Goal: Information Seeking & Learning: Learn about a topic

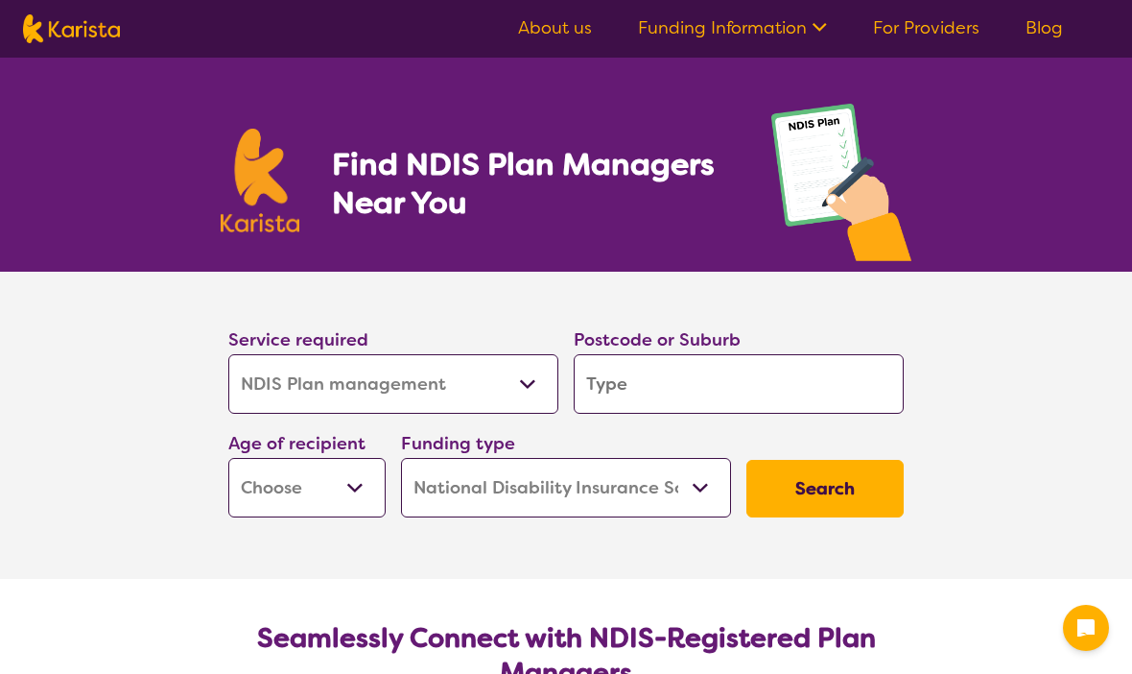
select select "NDIS Plan management"
select select "NDIS"
select select "NDIS Plan management"
select select "NDIS"
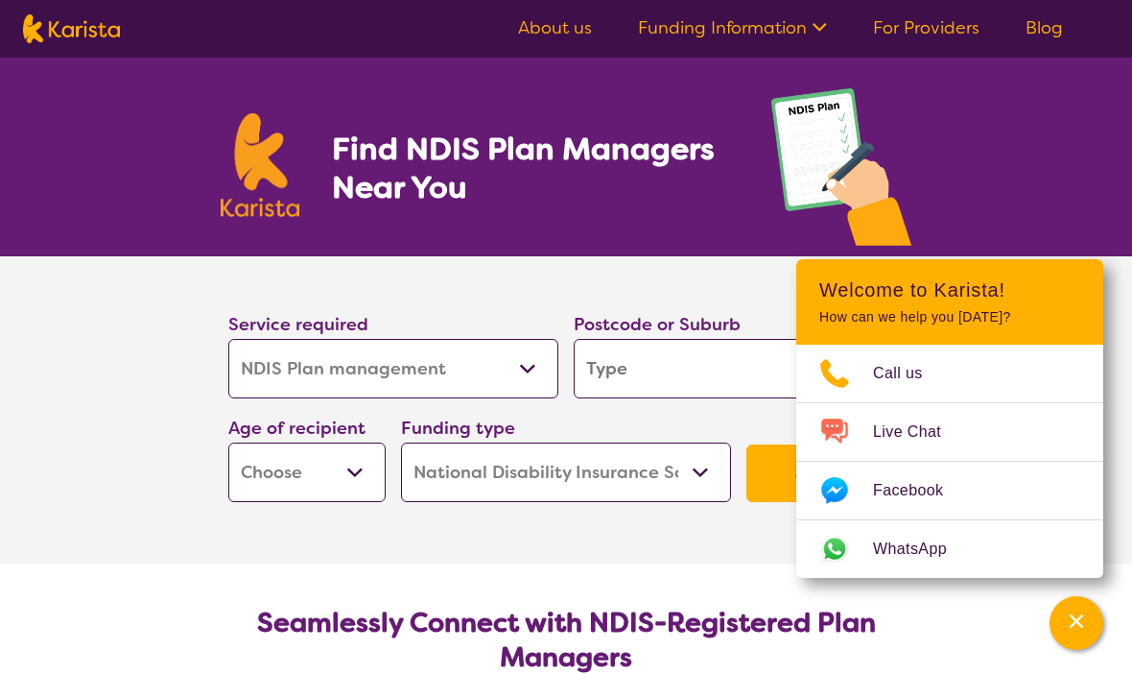
scroll to position [16, 0]
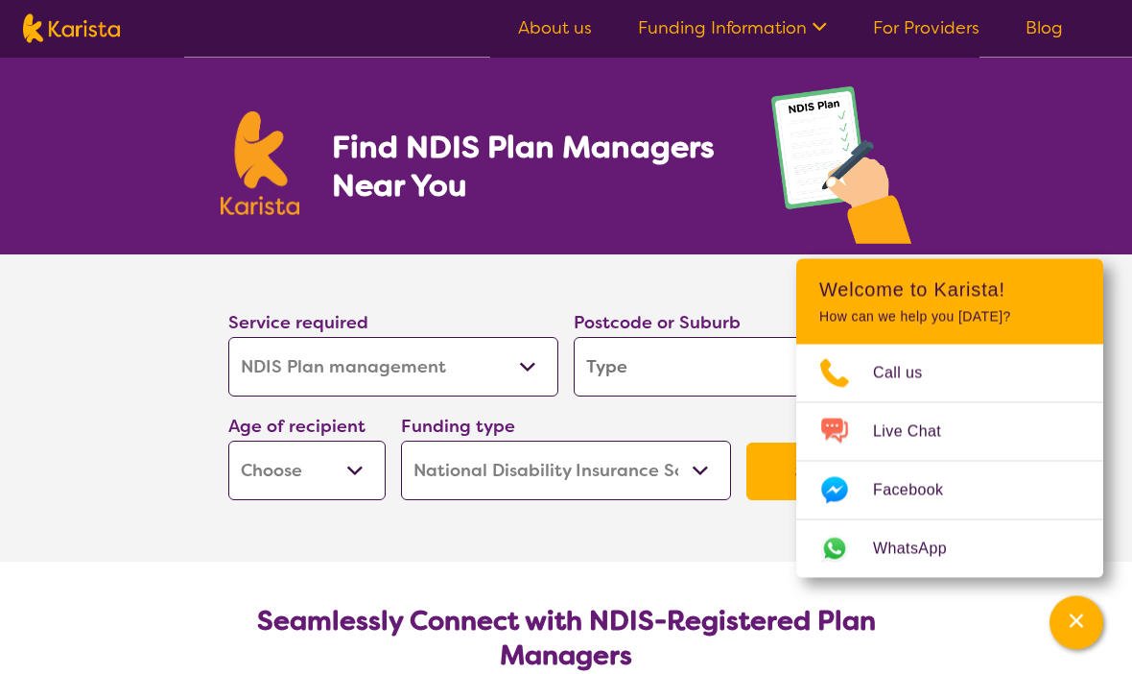
click at [1094, 239] on div "Find NDIS Plan Managers Near You" at bounding box center [566, 148] width 1132 height 214
click at [1070, 630] on icon "Channel Menu" at bounding box center [1076, 620] width 19 height 19
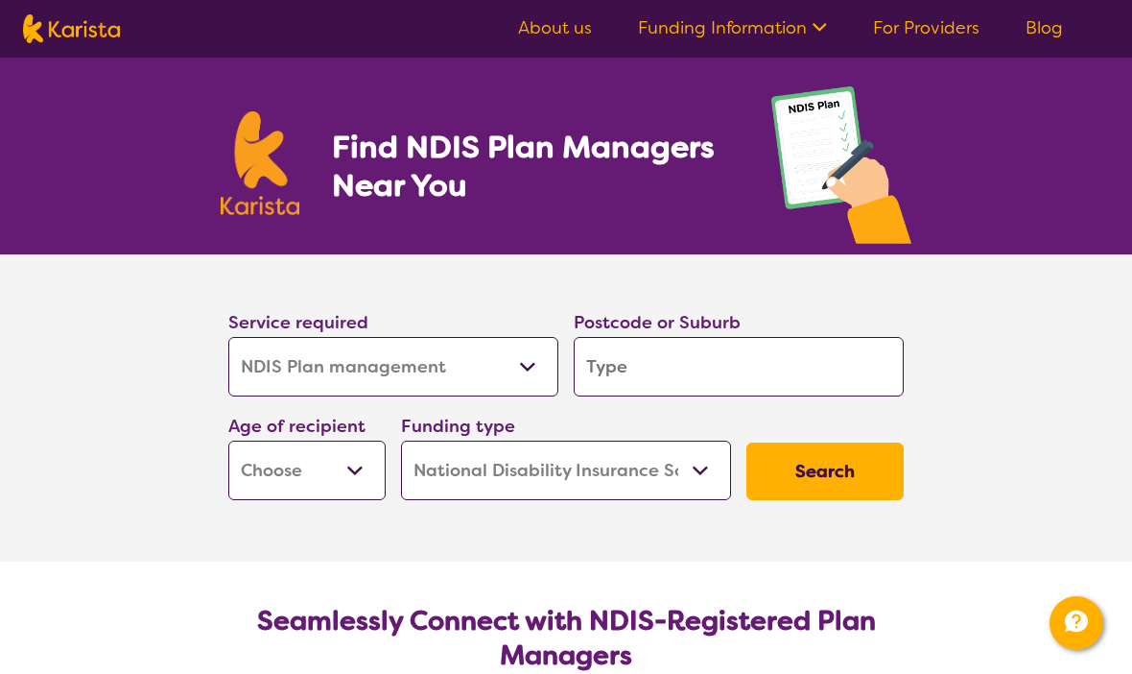
click at [251, 363] on select "Allied Health Assistant Assessment ([MEDICAL_DATA] or [MEDICAL_DATA]) Behaviour…" at bounding box center [393, 366] width 330 height 59
click at [836, 369] on input "search" at bounding box center [739, 366] width 330 height 59
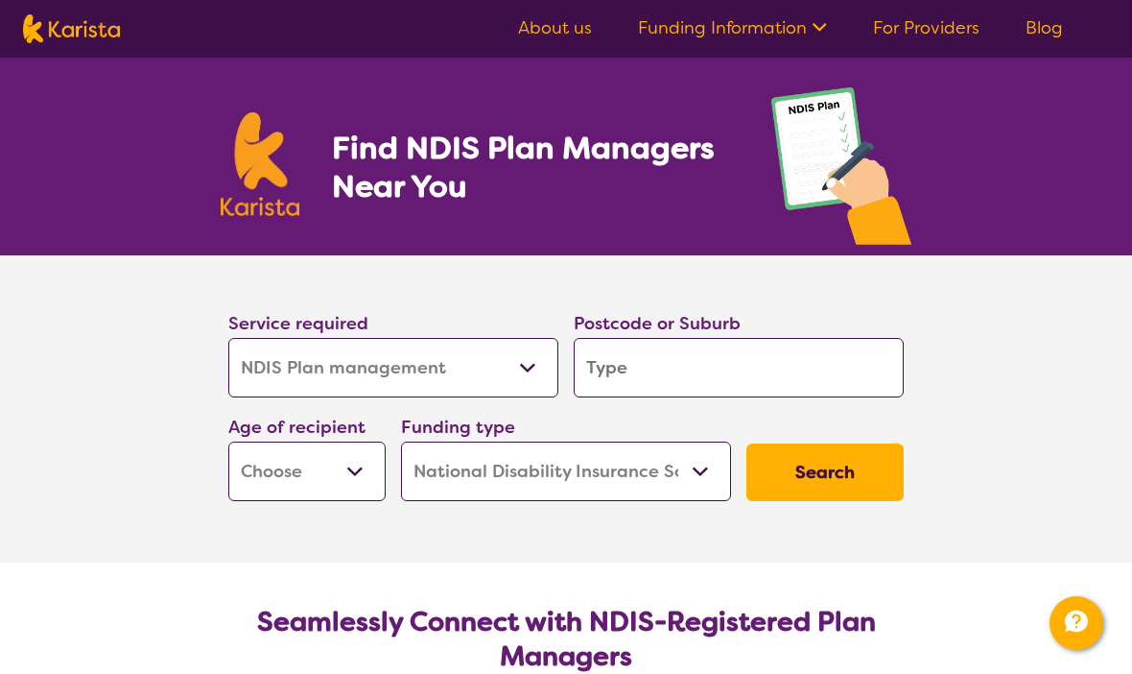
type input "W"
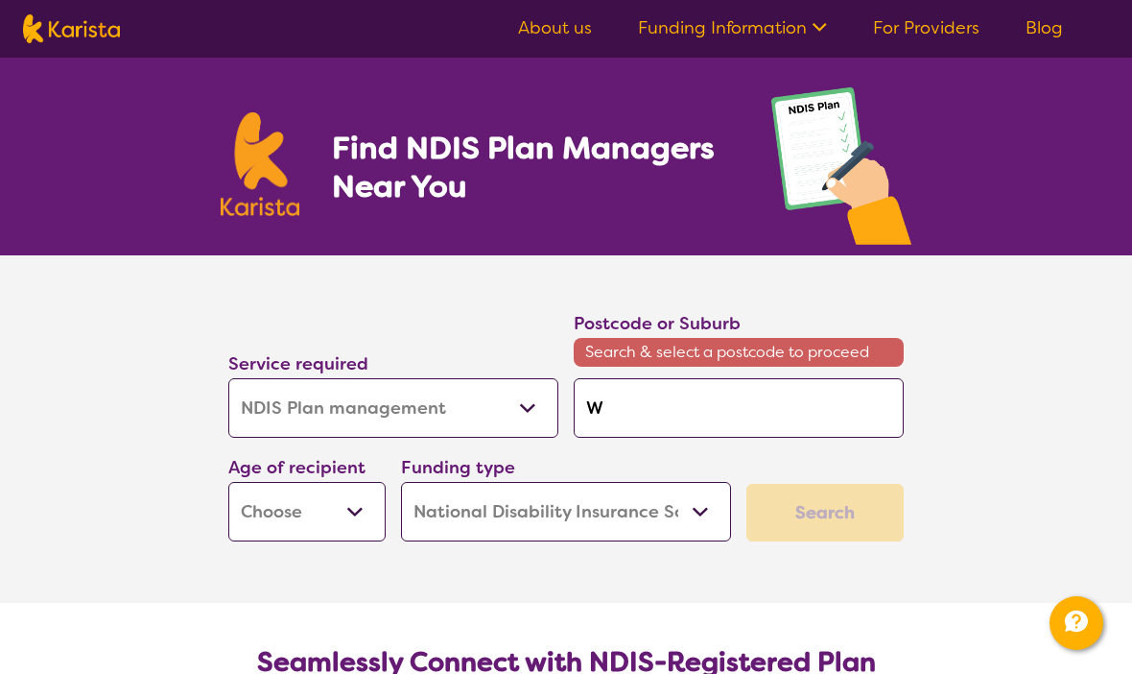
type input "We"
type input "[PERSON_NAME]"
type input "West"
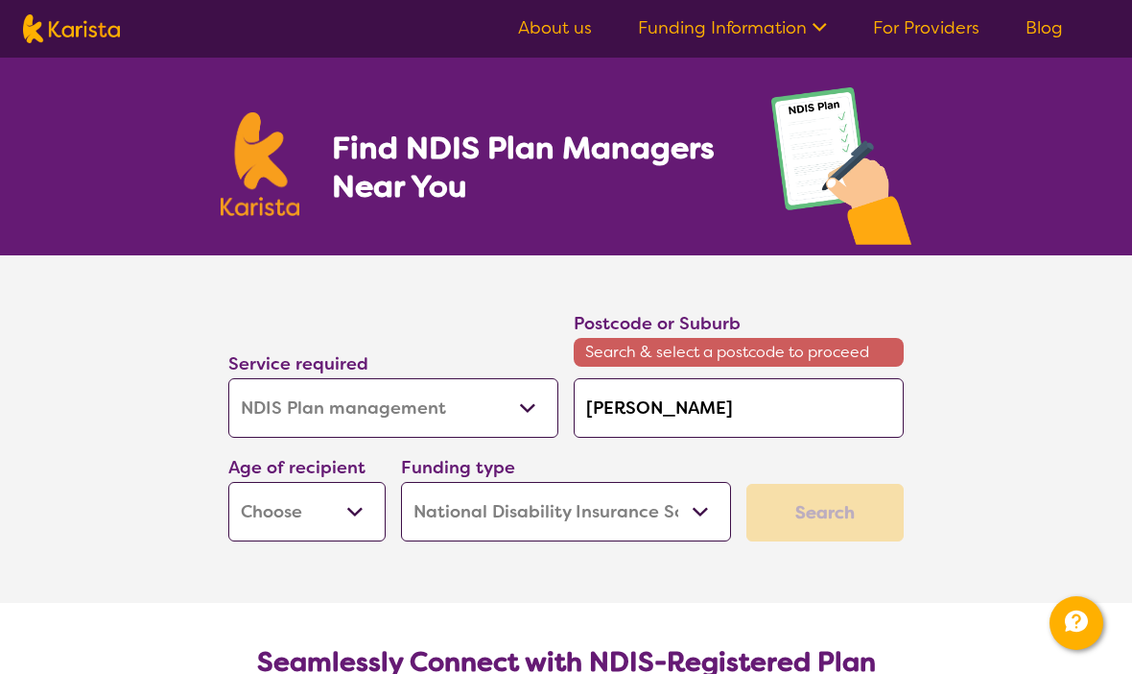
type input "West"
type input "West w"
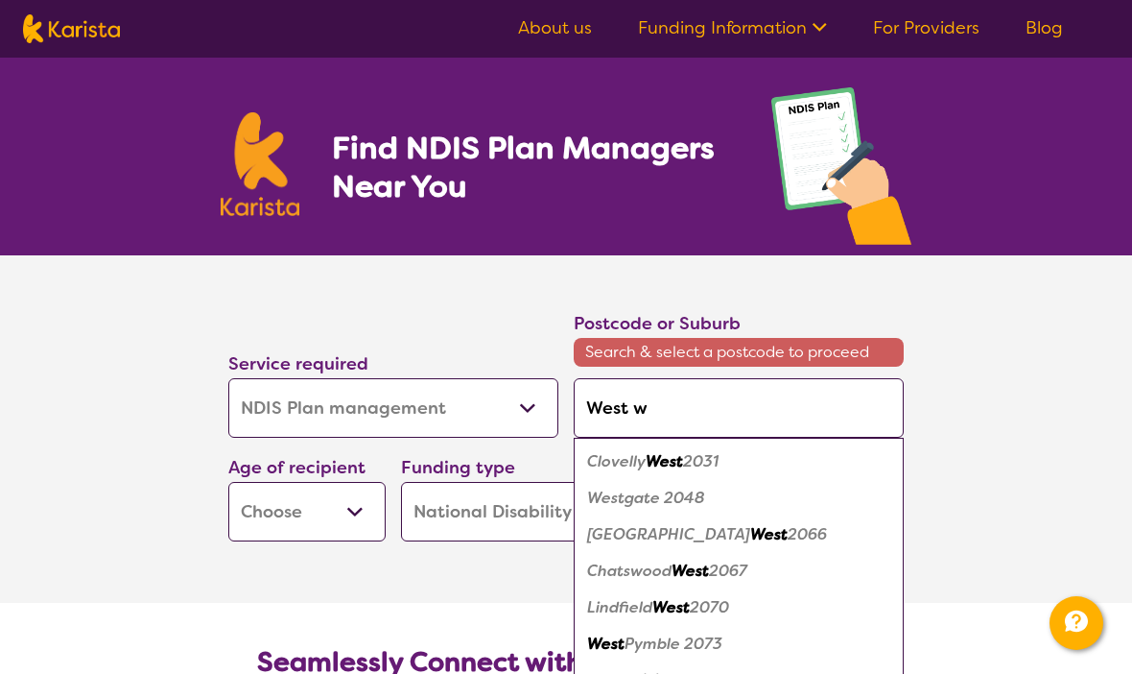
type input "West wa"
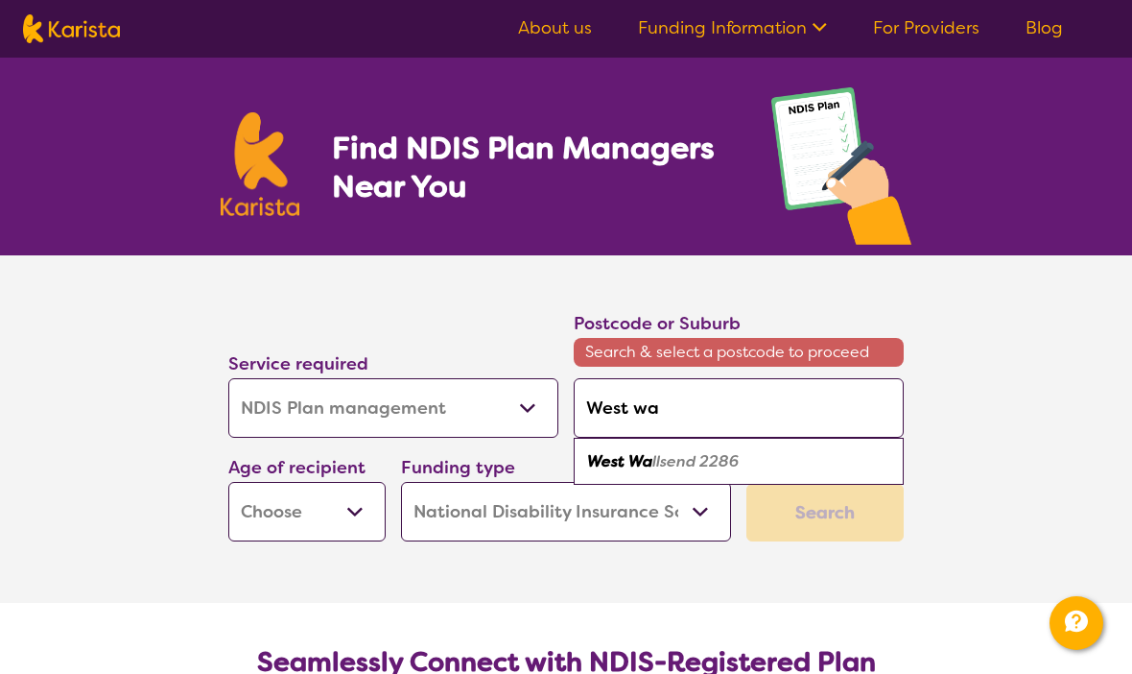
type input "West wal"
type input "West wall"
type input "West walls"
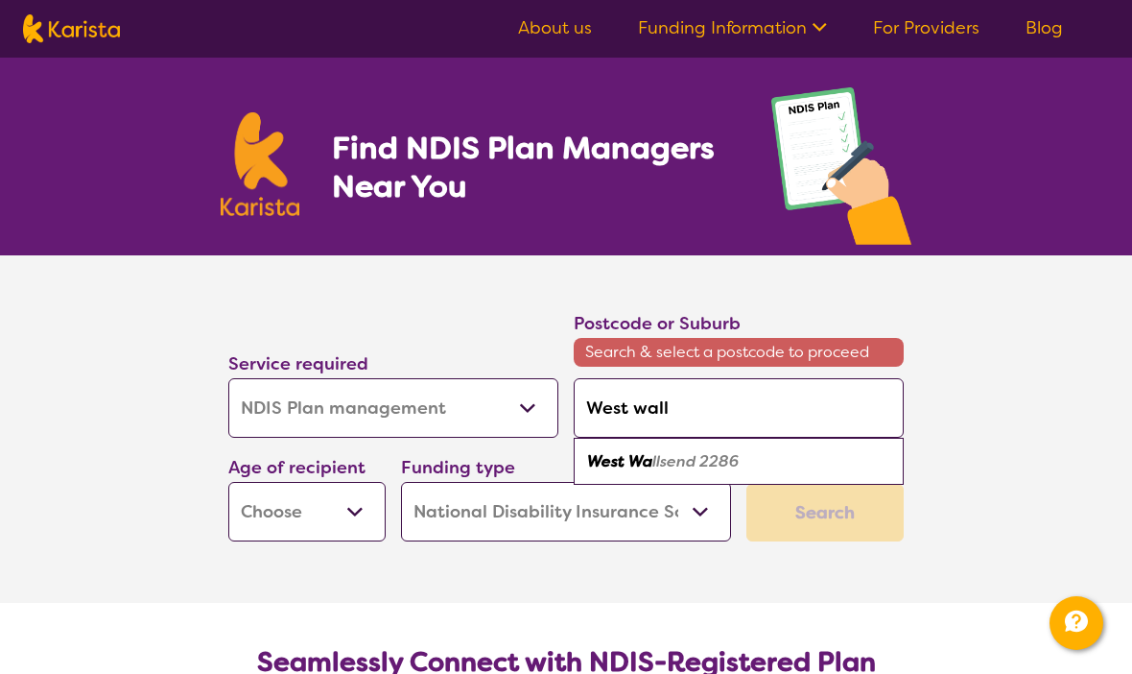
type input "West walls"
type input "West wallse"
type input "West wallsen"
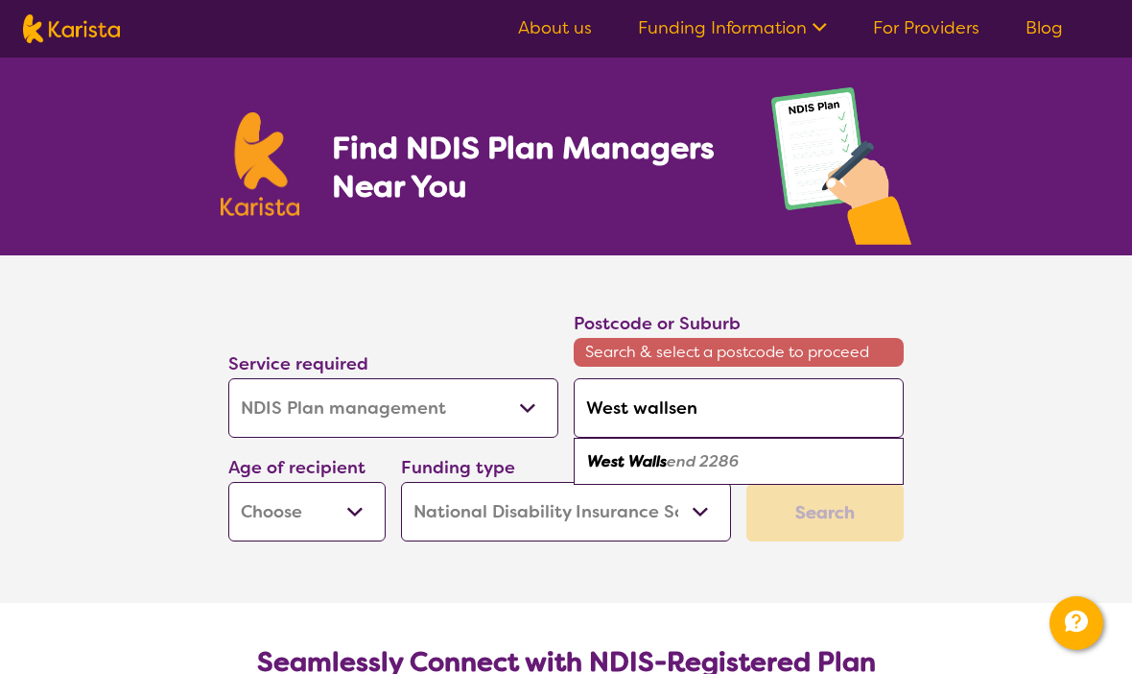
type input "West wallsend"
click at [746, 458] on div "West Wallsend 2286" at bounding box center [738, 461] width 311 height 36
type input "2286"
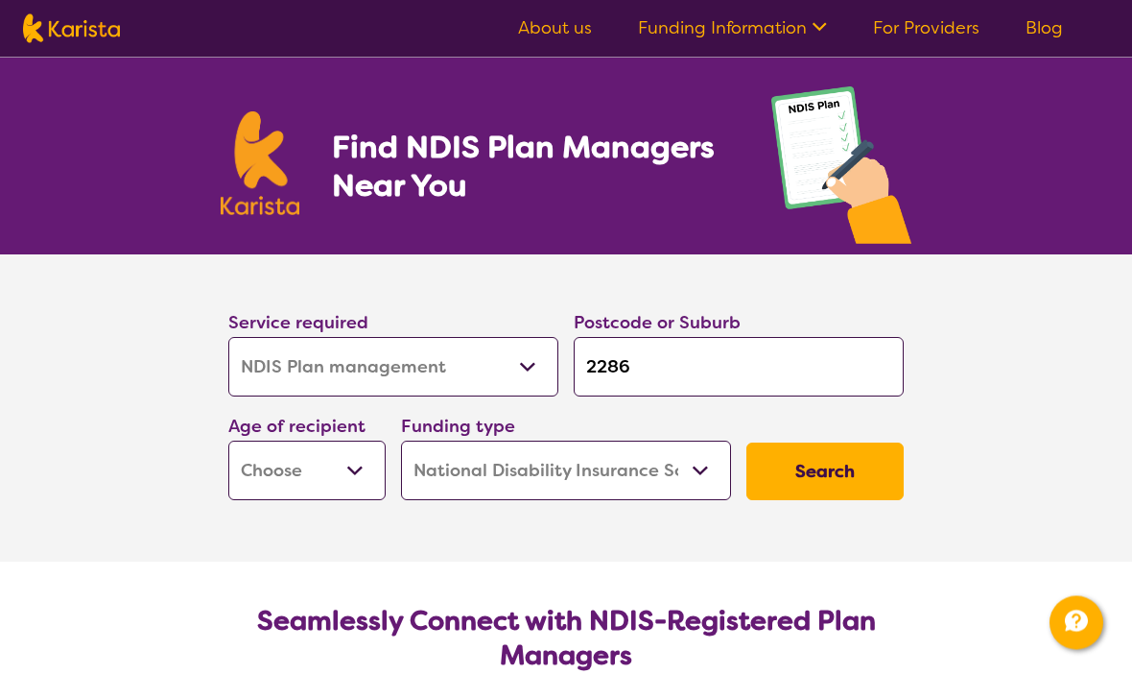
click at [264, 463] on select "Early Childhood - 0 to 9 Child - 10 to 11 Adolescent - 12 to 17 Adult - 18 to 6…" at bounding box center [306, 470] width 157 height 59
select select "EC"
click at [637, 477] on select "Home Care Package (HCP) National Disability Insurance Scheme (NDIS) I don't know" at bounding box center [566, 469] width 330 height 59
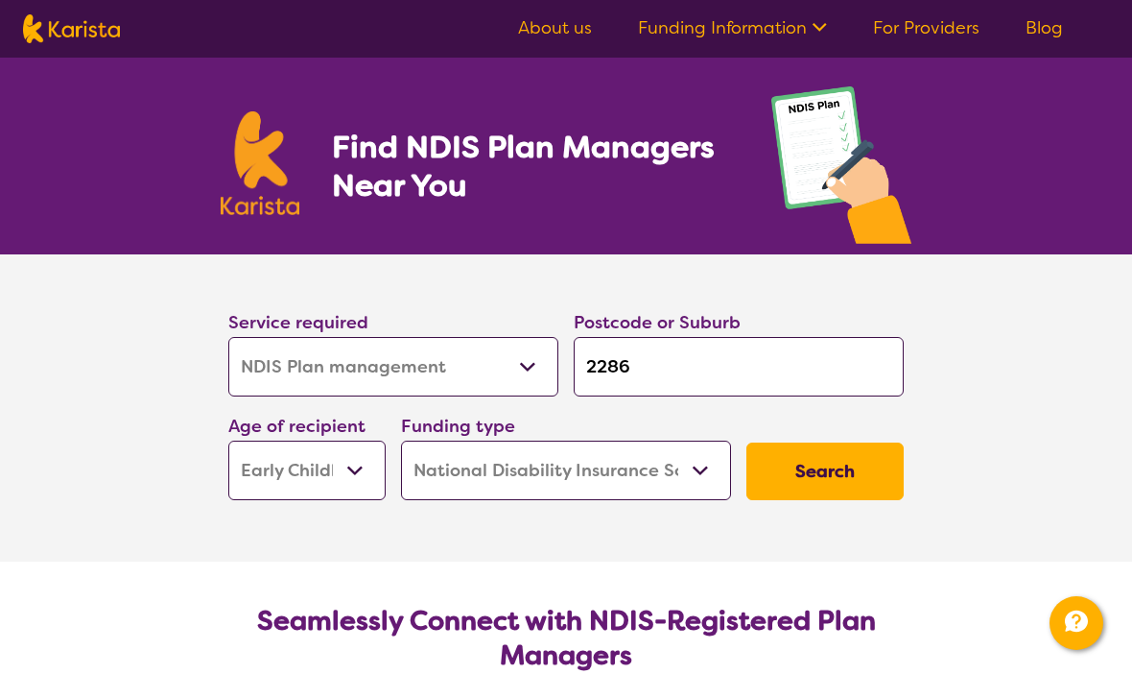
click at [840, 463] on button "Search" at bounding box center [825, 471] width 157 height 58
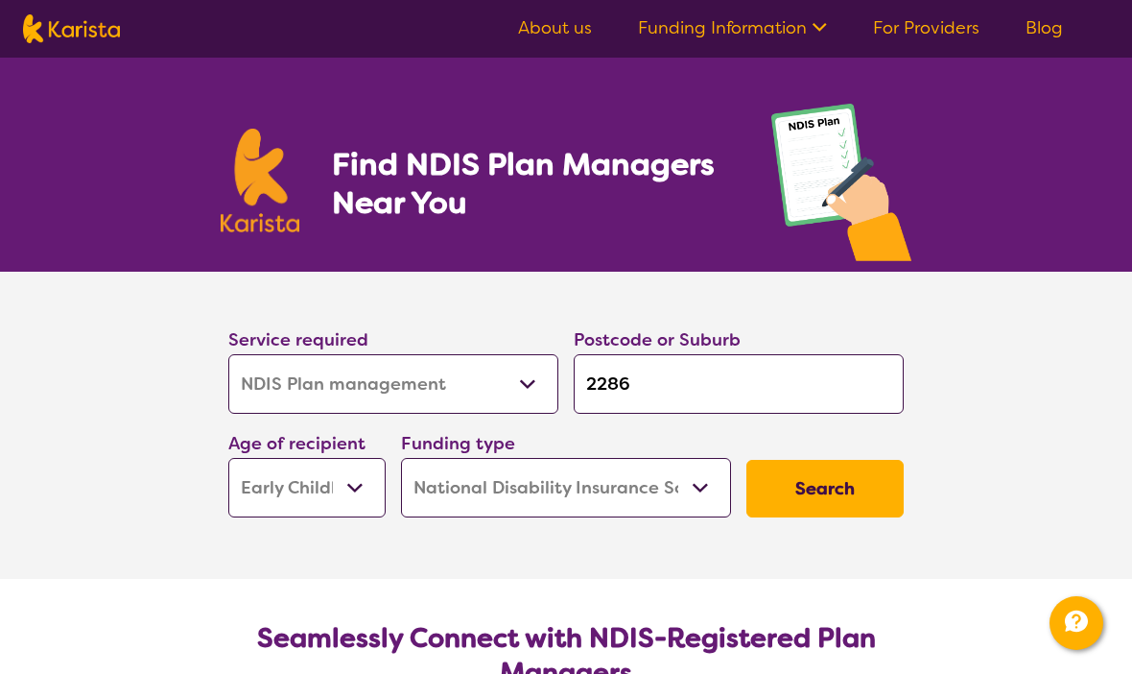
scroll to position [1, 0]
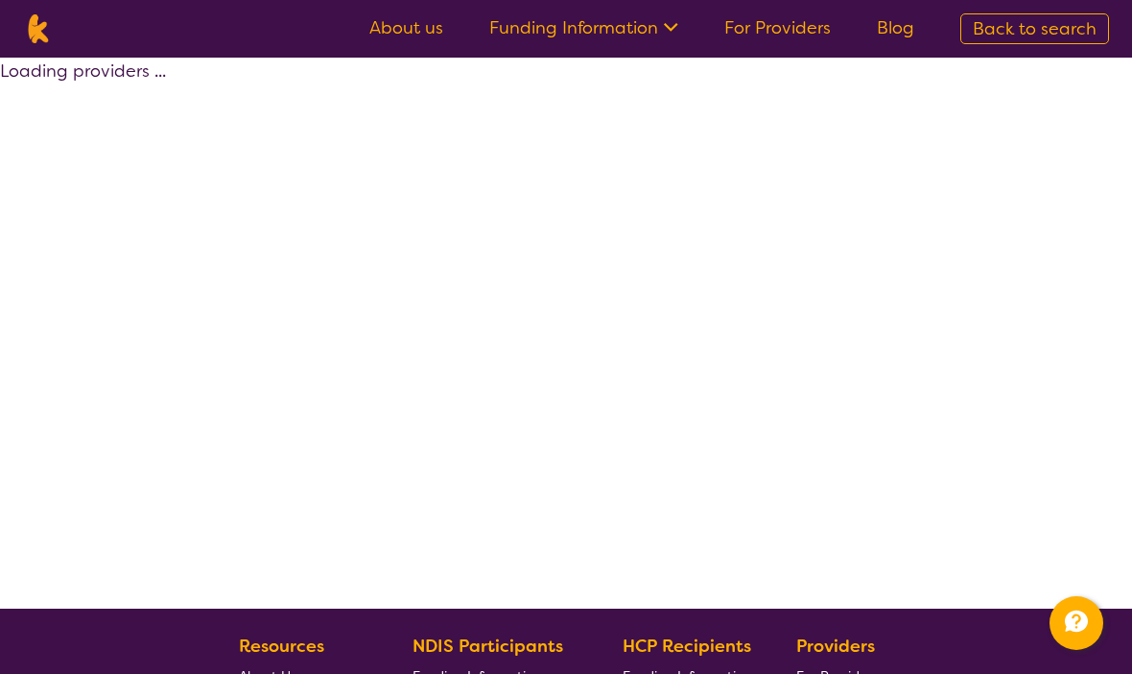
select select "by_score"
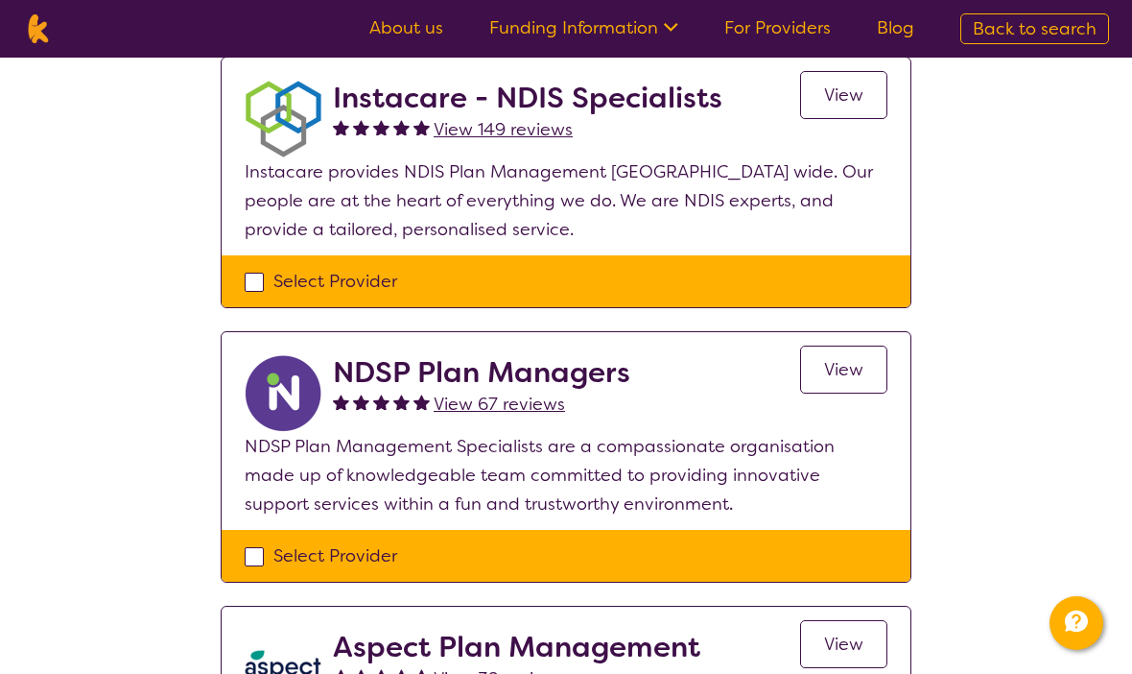
scroll to position [0, 0]
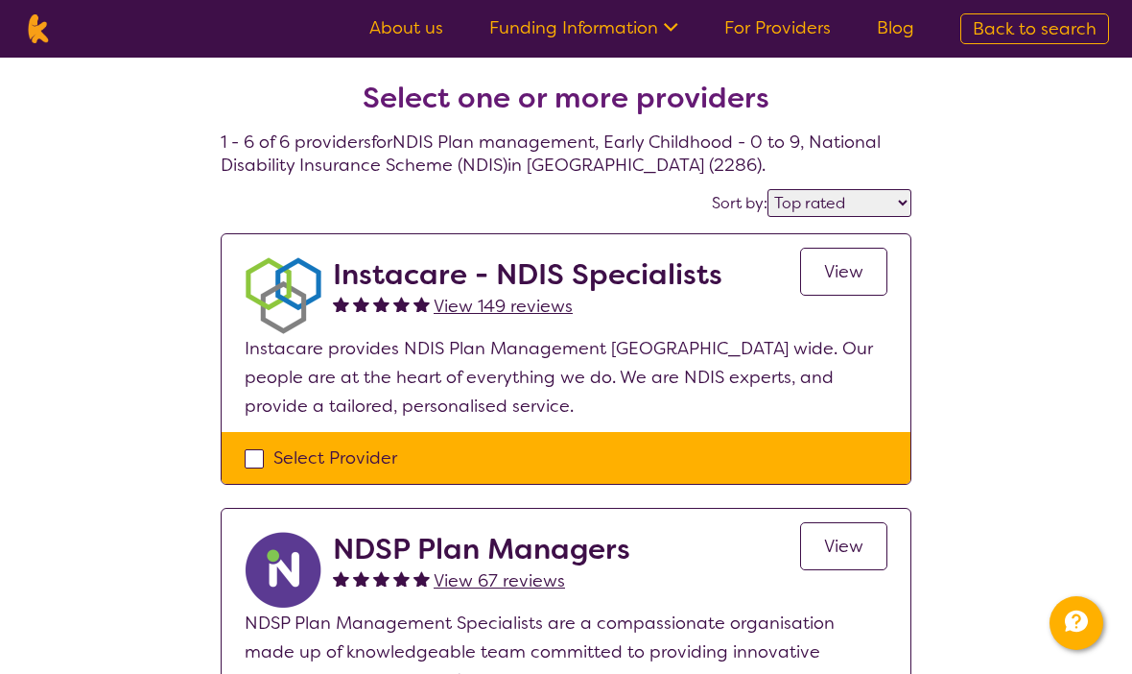
click at [832, 257] on link "View" at bounding box center [843, 272] width 87 height 48
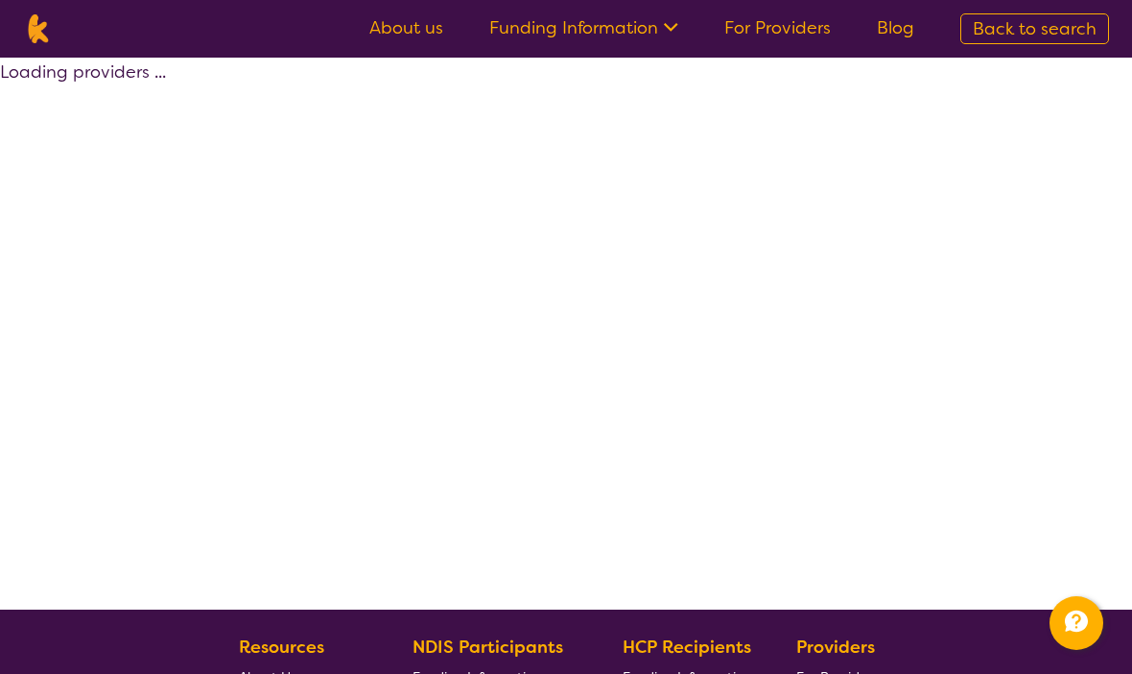
select select "by_score"
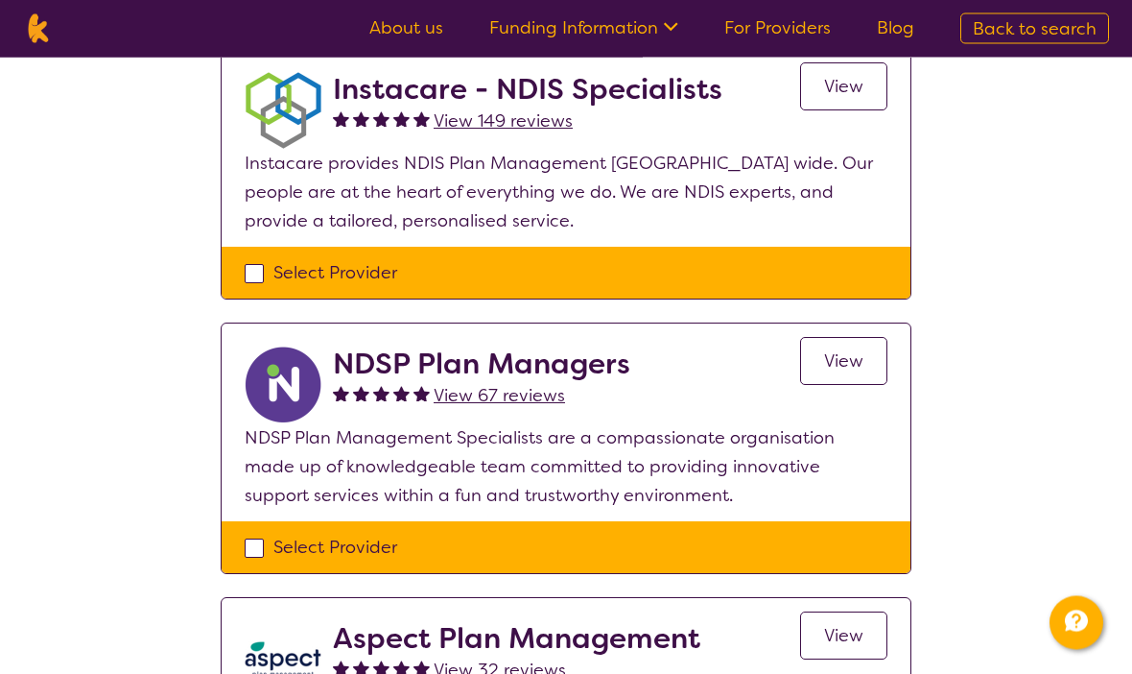
scroll to position [185, 0]
click at [837, 366] on span "View" at bounding box center [843, 360] width 39 height 23
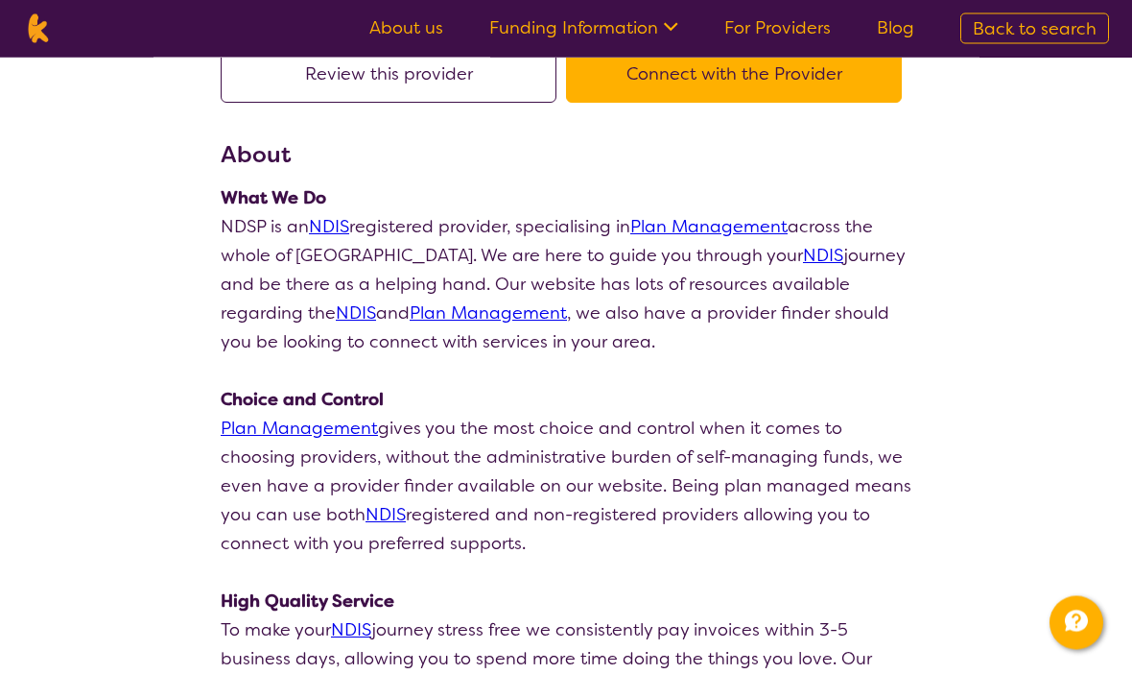
scroll to position [183, 0]
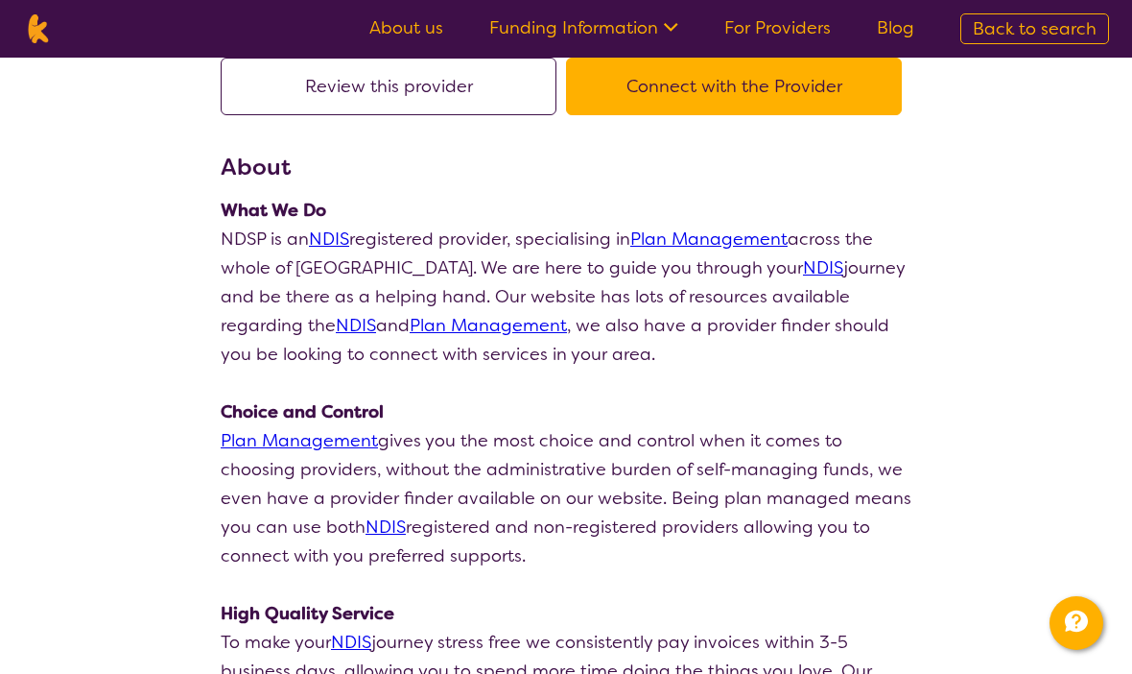
select select "by_score"
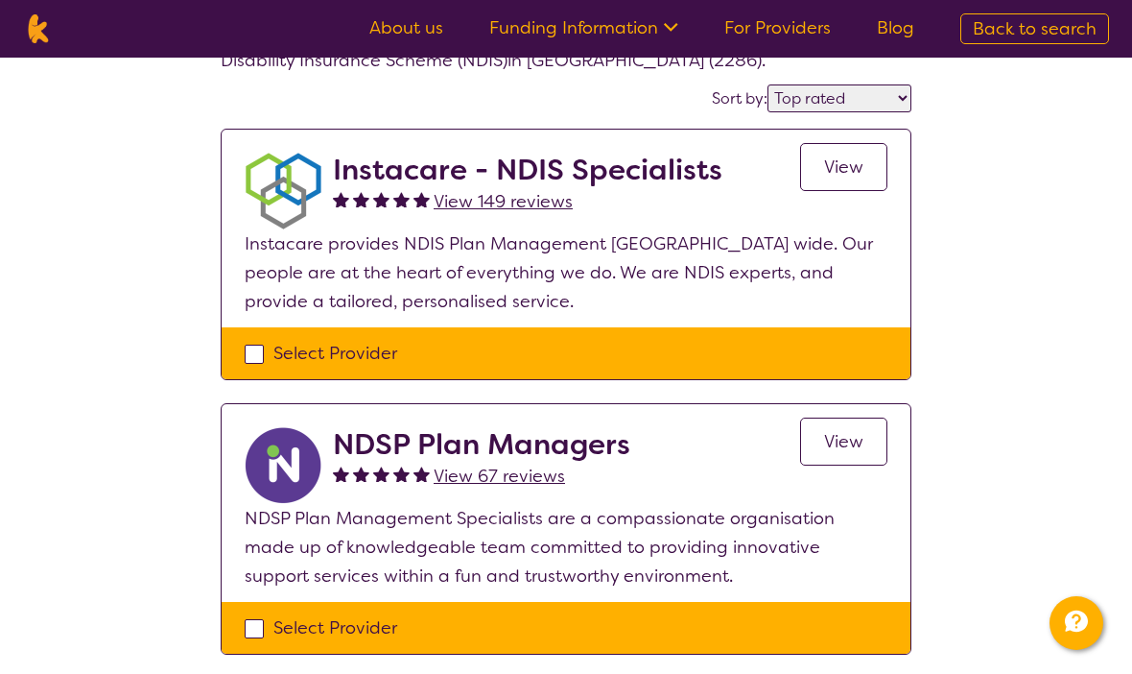
scroll to position [104, 0]
click at [337, 156] on h2 "Instacare - NDIS Specialists" at bounding box center [528, 171] width 390 height 35
click at [831, 161] on span "View" at bounding box center [843, 167] width 39 height 23
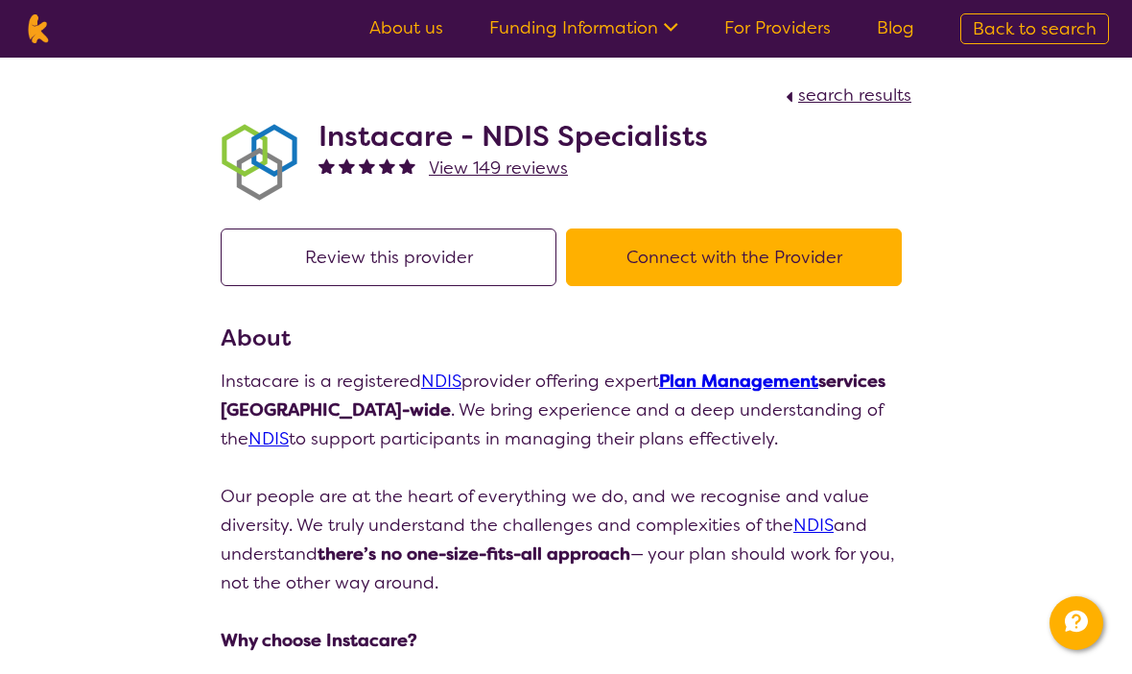
scroll to position [105, 0]
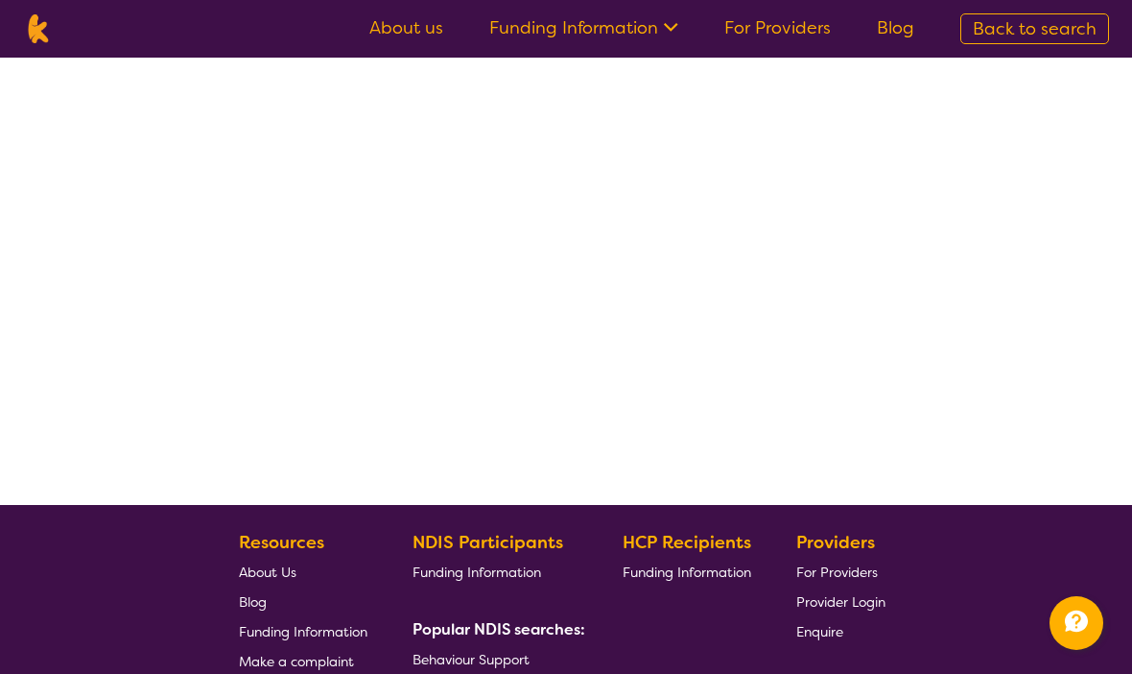
select select "by_score"
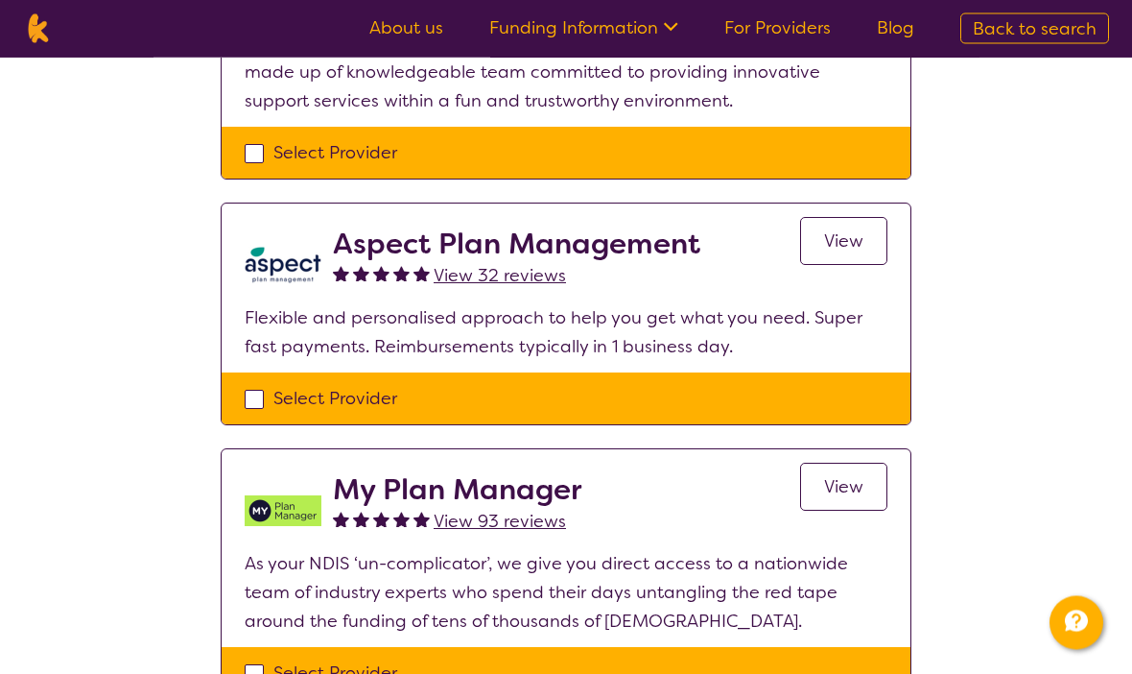
scroll to position [623, 0]
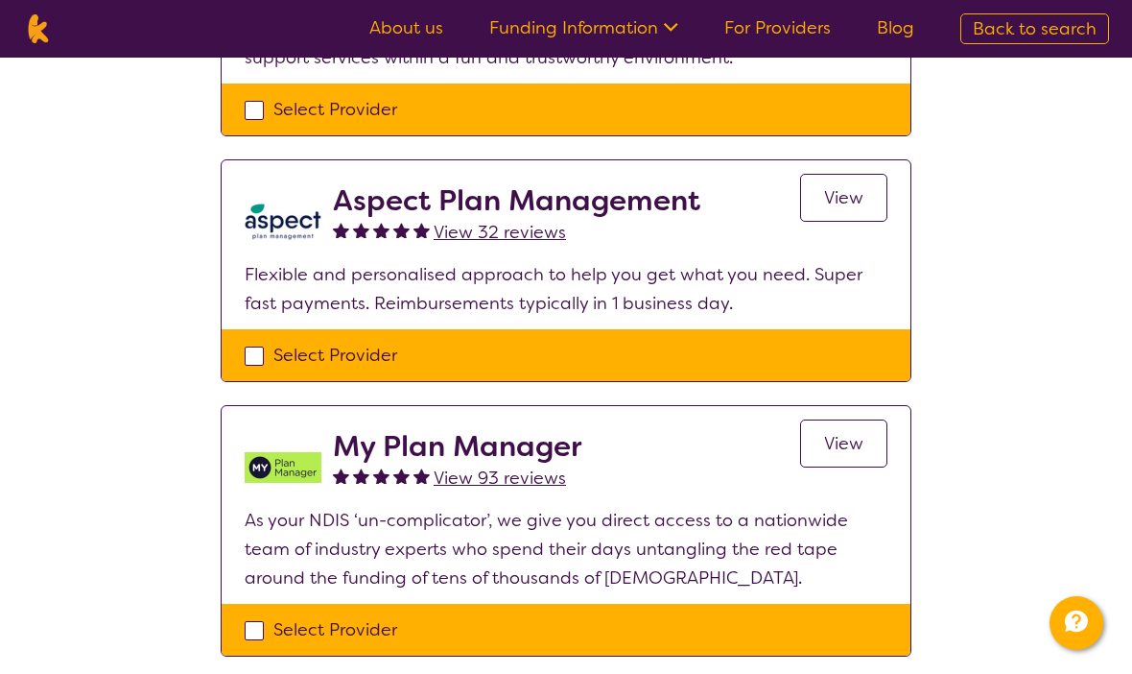
click at [369, 443] on h2 "My Plan Manager" at bounding box center [458, 446] width 250 height 35
click at [851, 441] on span "View" at bounding box center [843, 443] width 39 height 23
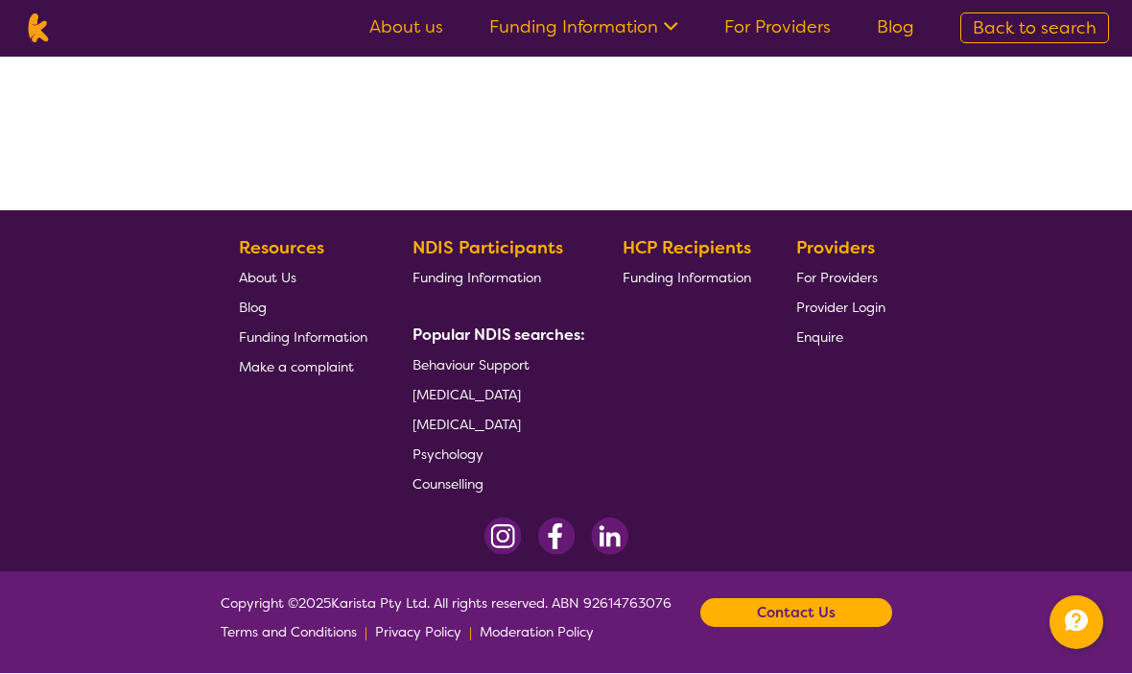
scroll to position [454, 0]
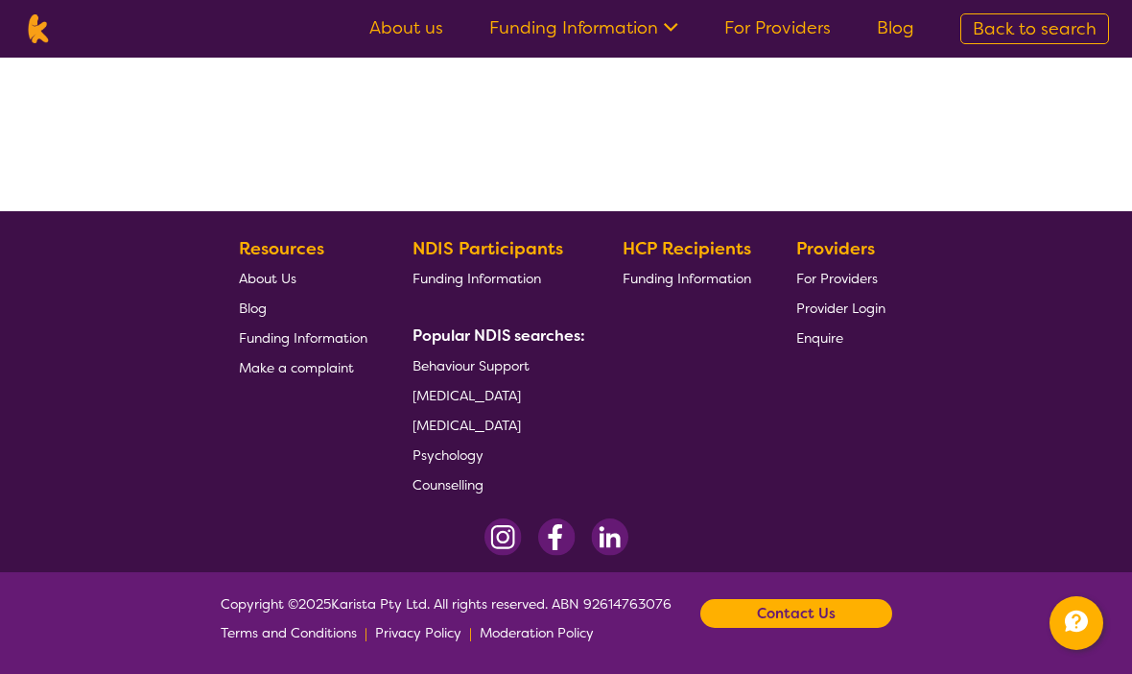
select select "by_score"
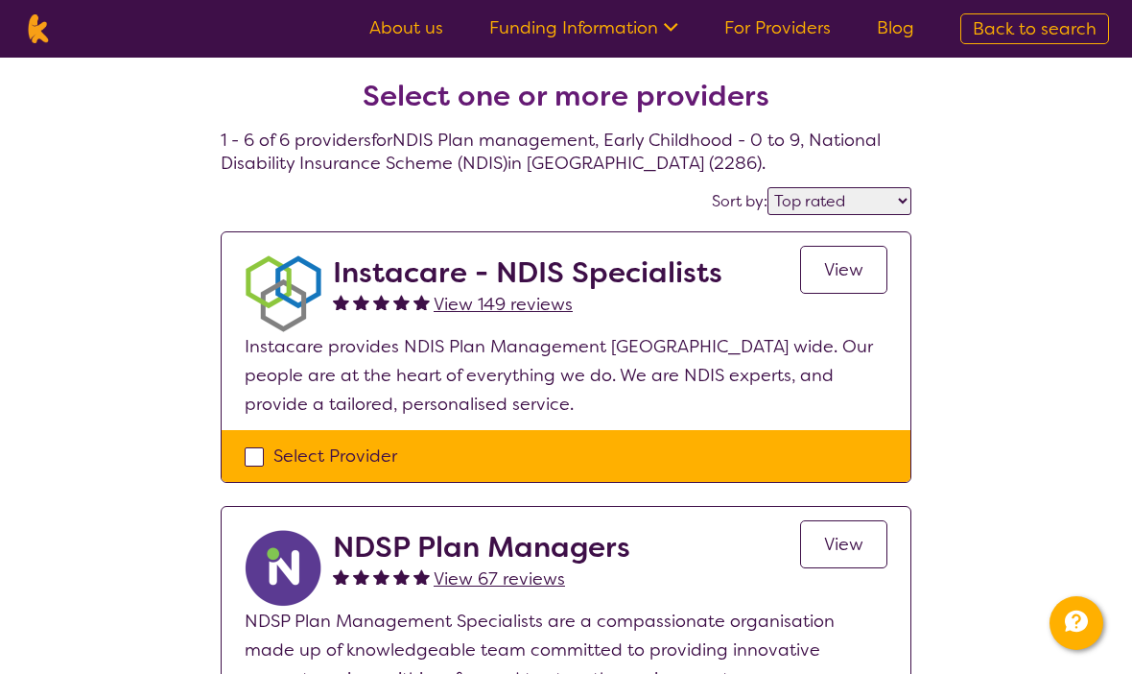
scroll to position [0, 0]
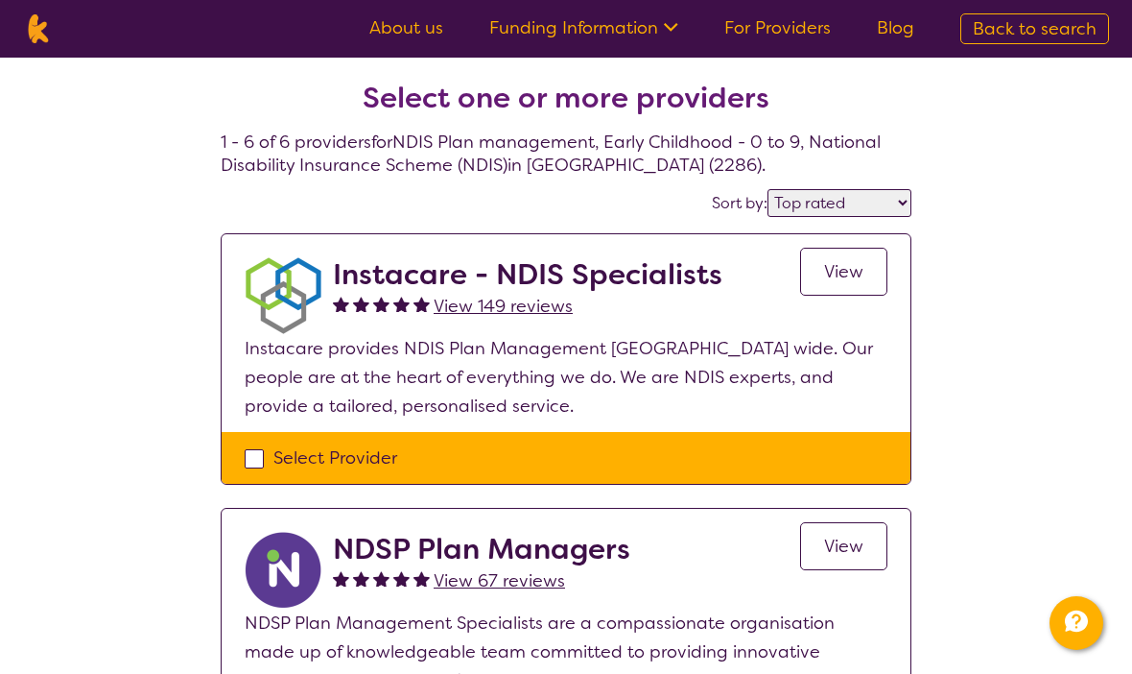
click at [407, 278] on h2 "Instacare - NDIS Specialists" at bounding box center [528, 274] width 390 height 35
click at [855, 273] on span "View" at bounding box center [843, 271] width 39 height 23
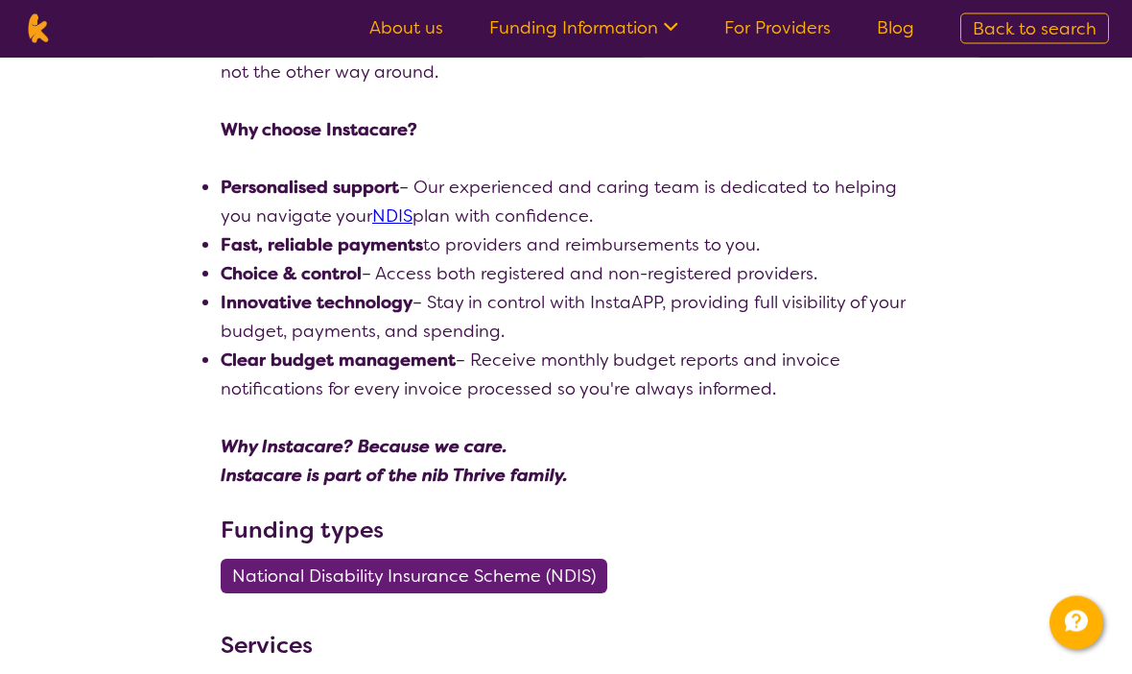
scroll to position [511, 0]
